Goal: Task Accomplishment & Management: Use online tool/utility

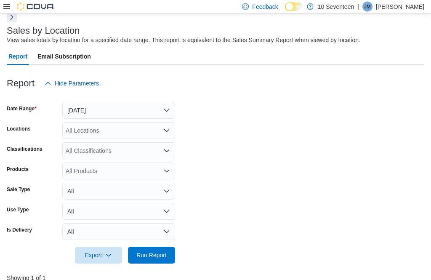
scroll to position [47, 0]
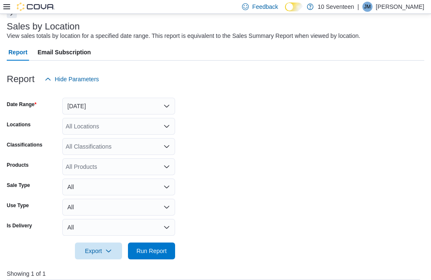
click at [162, 251] on span "Run Report" at bounding box center [151, 251] width 30 height 8
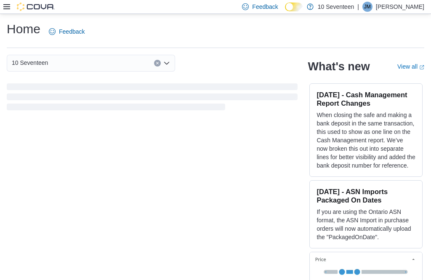
click at [10, 6] on icon at bounding box center [6, 6] width 7 height 7
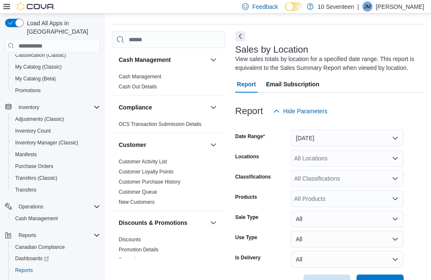
scroll to position [28, 0]
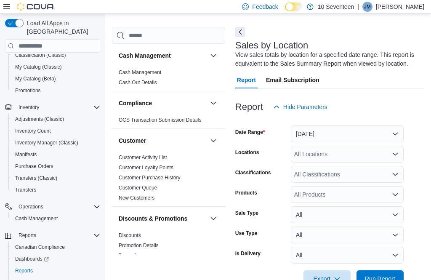
click at [375, 134] on button "[DATE]" at bounding box center [347, 133] width 113 height 17
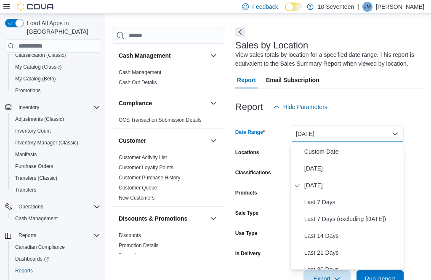
click at [365, 173] on span "[DATE]" at bounding box center [352, 168] width 96 height 10
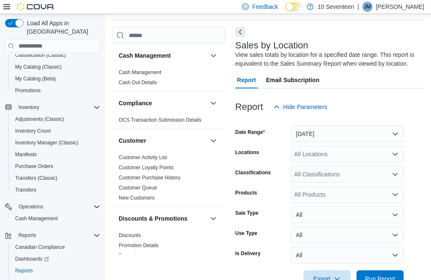
click at [379, 275] on span "Run Report" at bounding box center [379, 278] width 37 height 17
click at [381, 272] on span "Run Report" at bounding box center [379, 278] width 37 height 17
click at [381, 273] on span "Run Report" at bounding box center [379, 278] width 37 height 17
